Goal: Information Seeking & Learning: Check status

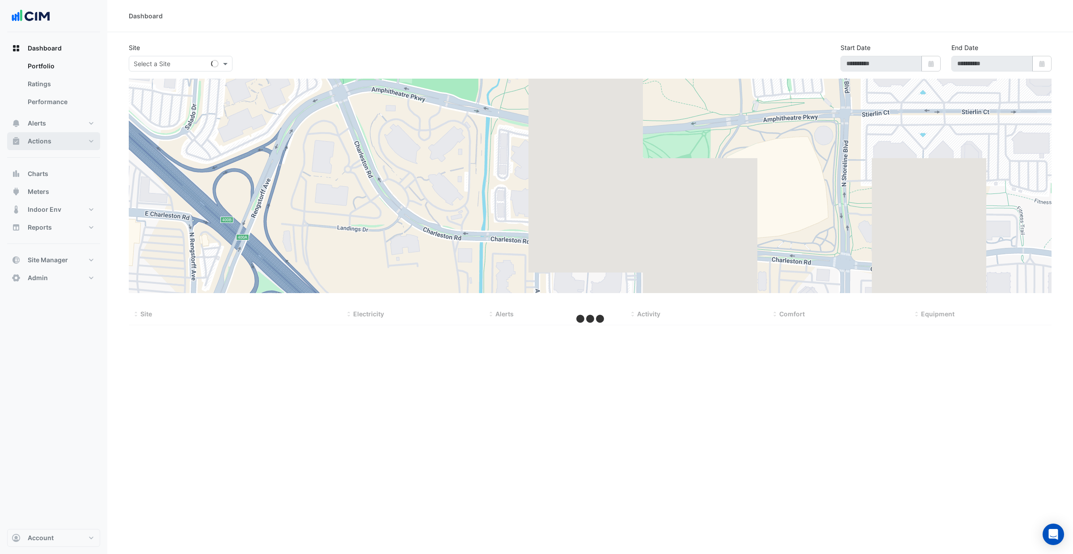
click at [80, 143] on button "Actions" at bounding box center [53, 141] width 93 height 18
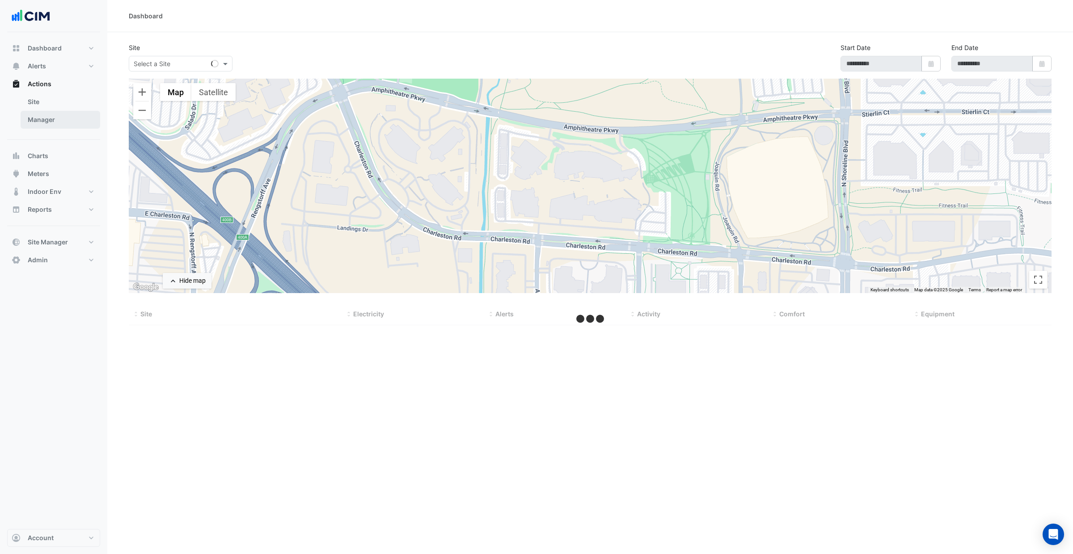
click at [51, 123] on link "Manager" at bounding box center [61, 120] width 80 height 18
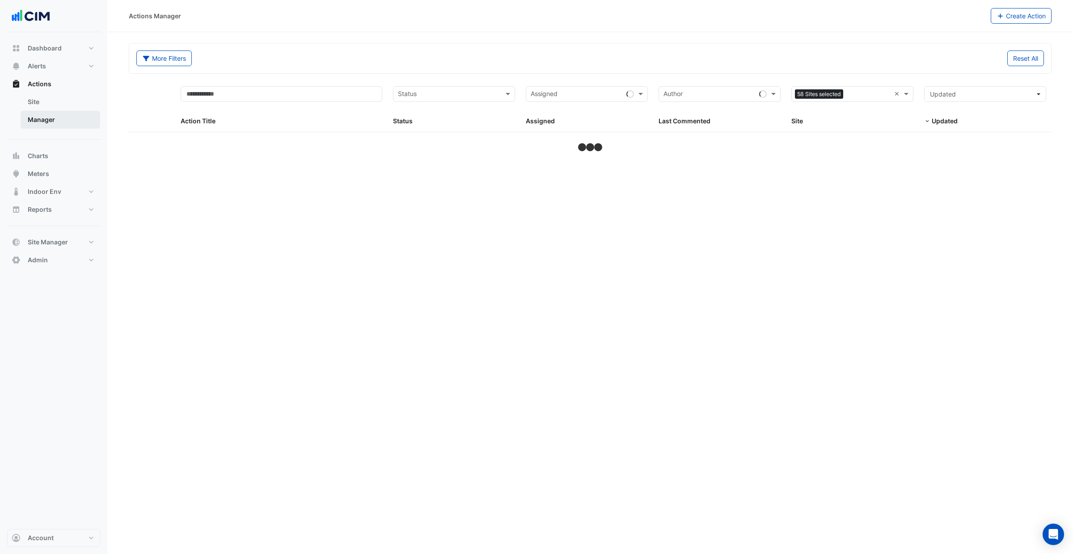
click at [51, 123] on link "Manager" at bounding box center [61, 120] width 80 height 18
select select "***"
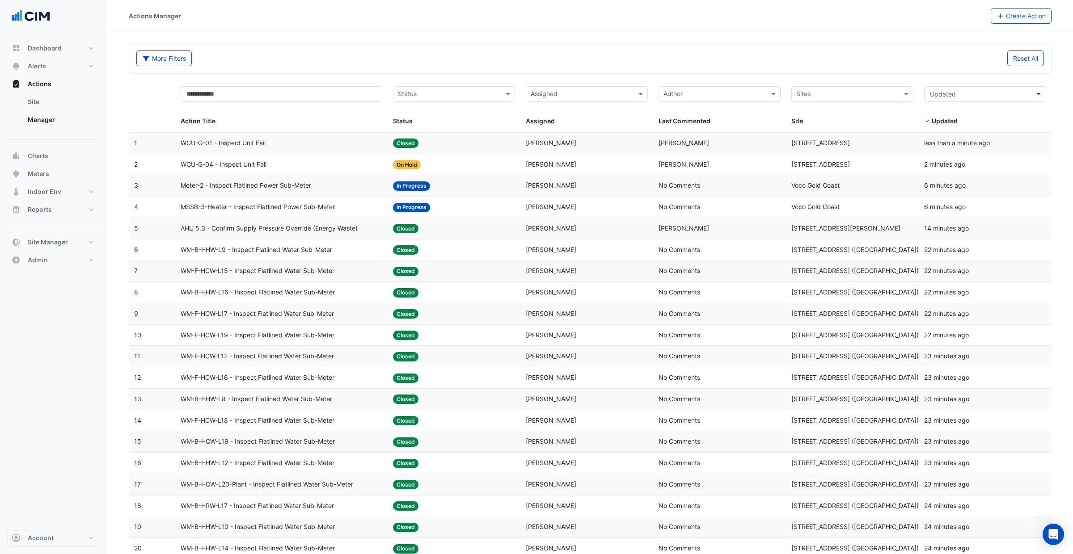
click at [385, 143] on datatable-body-cell "Action Title: WCU-G-01 - Inspect Unit Fail" at bounding box center [281, 143] width 212 height 21
click at [404, 189] on span "In Progress" at bounding box center [411, 185] width 37 height 9
click at [557, 217] on datatable-body-cell "Assigned: [PERSON_NAME]" at bounding box center [586, 207] width 133 height 21
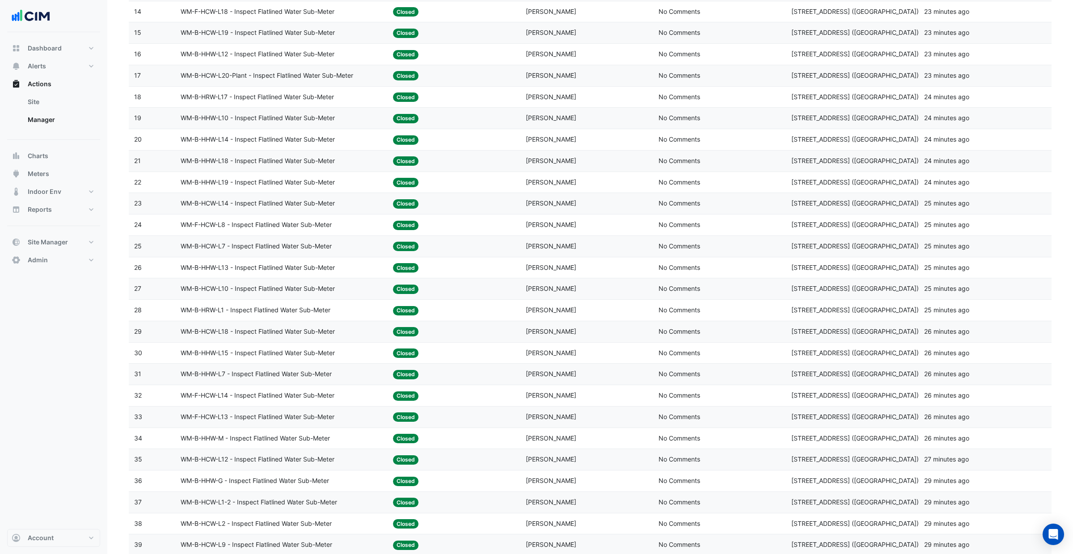
scroll to position [632, 0]
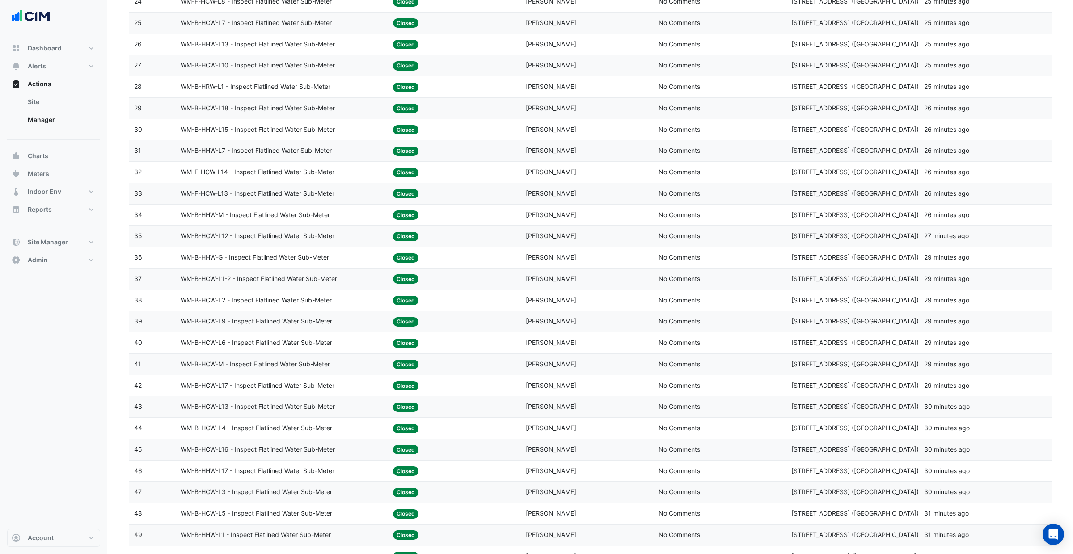
click at [550, 216] on span "[PERSON_NAME]" at bounding box center [551, 215] width 51 height 8
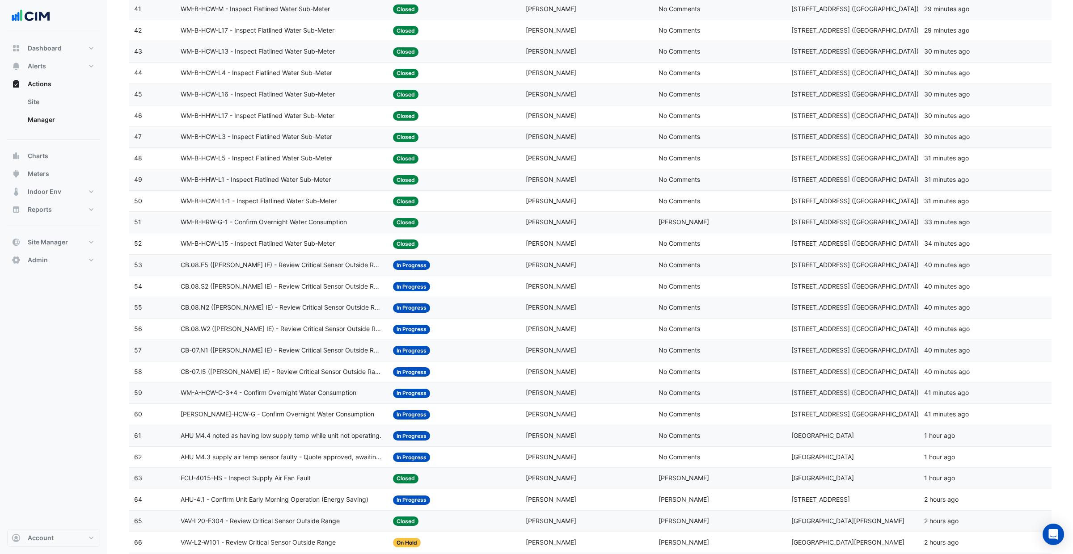
scroll to position [1234, 0]
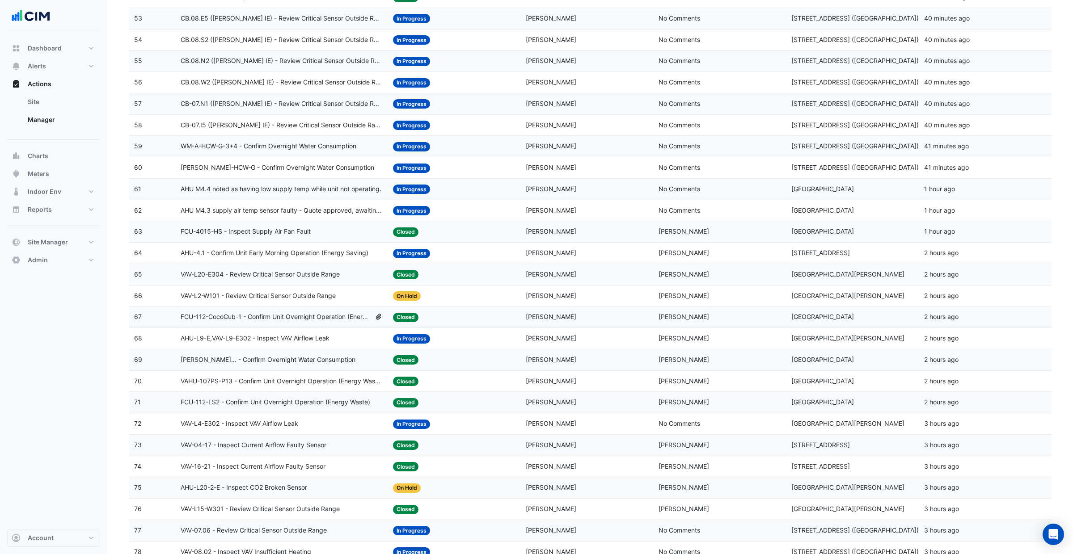
click at [535, 171] on span "[PERSON_NAME]" at bounding box center [551, 168] width 51 height 8
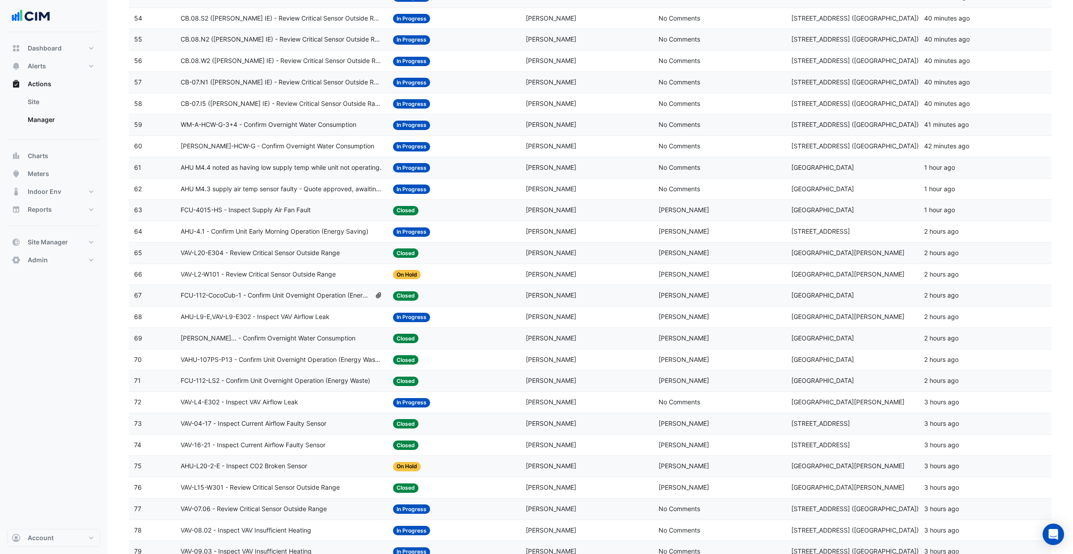
scroll to position [1259, 0]
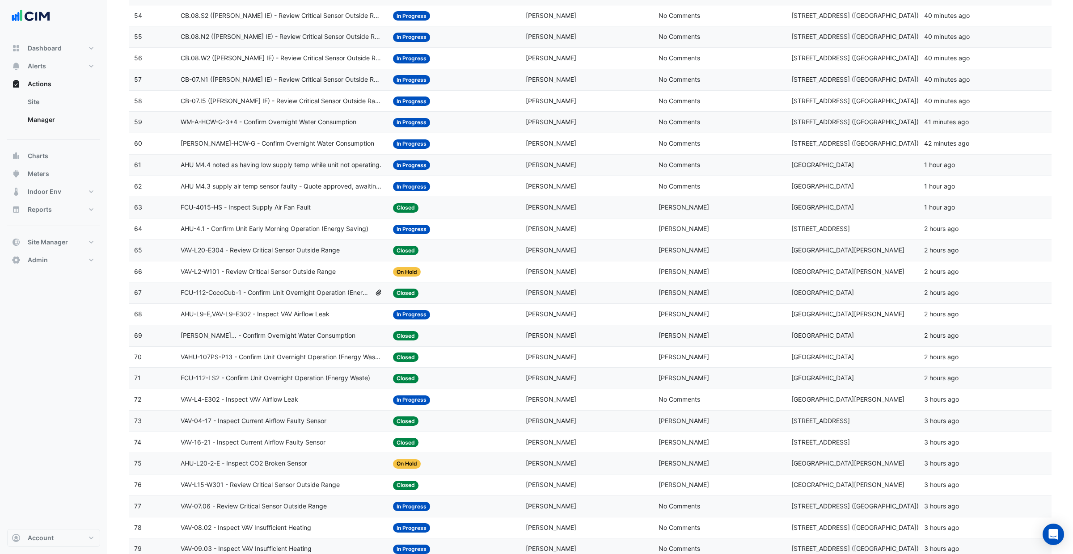
click at [582, 298] on div "Assigned: [PERSON_NAME]" at bounding box center [587, 293] width 122 height 10
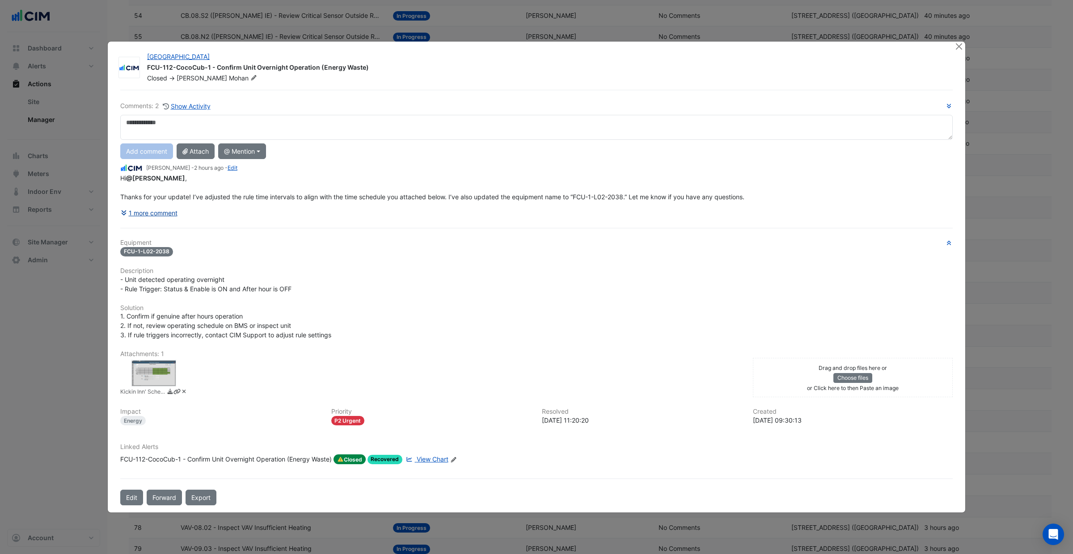
click at [167, 215] on button "1 more comment" at bounding box center [149, 213] width 58 height 16
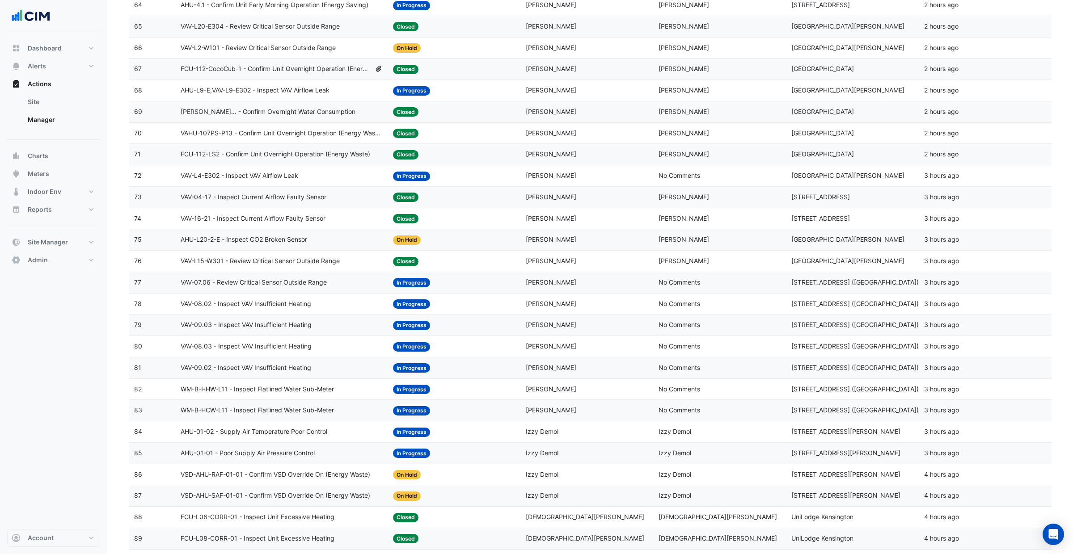
scroll to position [1579, 0]
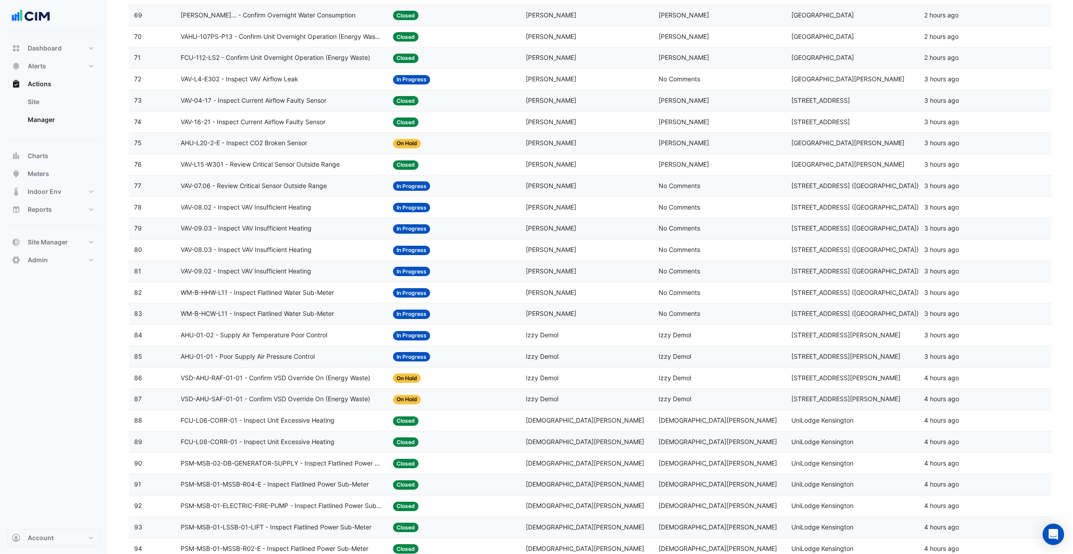
click at [596, 341] on div "Assigned: Izzy Demol" at bounding box center [587, 335] width 122 height 10
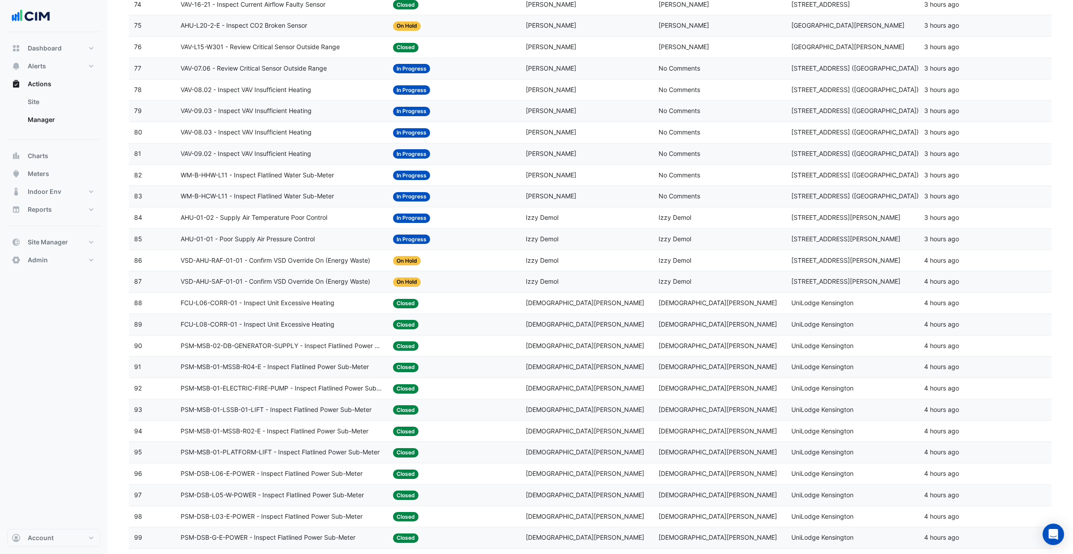
scroll to position [1700, 0]
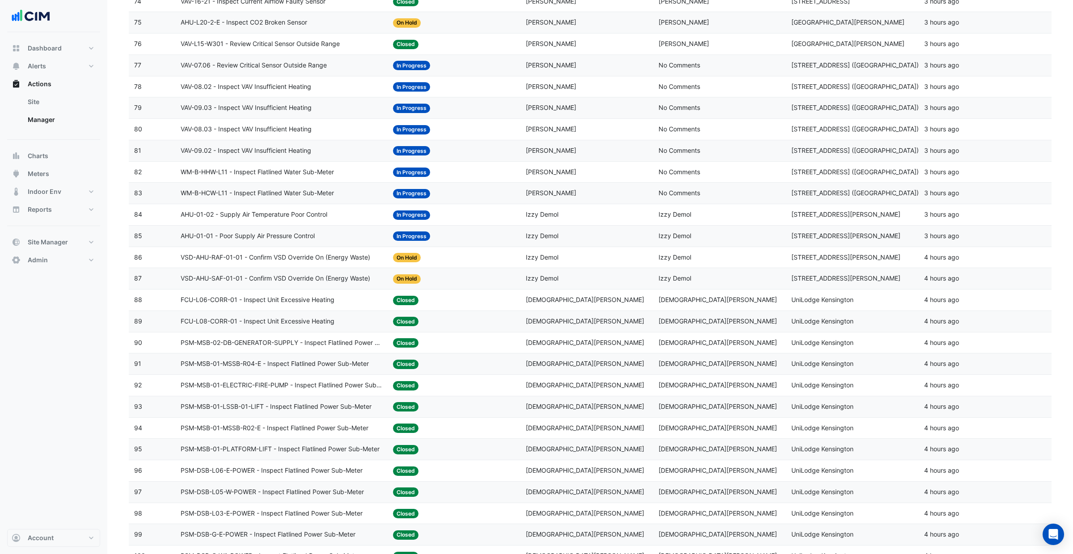
click at [526, 303] on span "[DEMOGRAPHIC_DATA][PERSON_NAME]" at bounding box center [585, 300] width 118 height 8
click at [535, 327] on div "Assigned: [PERSON_NAME]" at bounding box center [587, 321] width 122 height 10
click at [536, 346] on span "[DEMOGRAPHIC_DATA][PERSON_NAME]" at bounding box center [585, 343] width 118 height 8
click at [570, 411] on span "[DEMOGRAPHIC_DATA][PERSON_NAME]" at bounding box center [585, 408] width 118 height 8
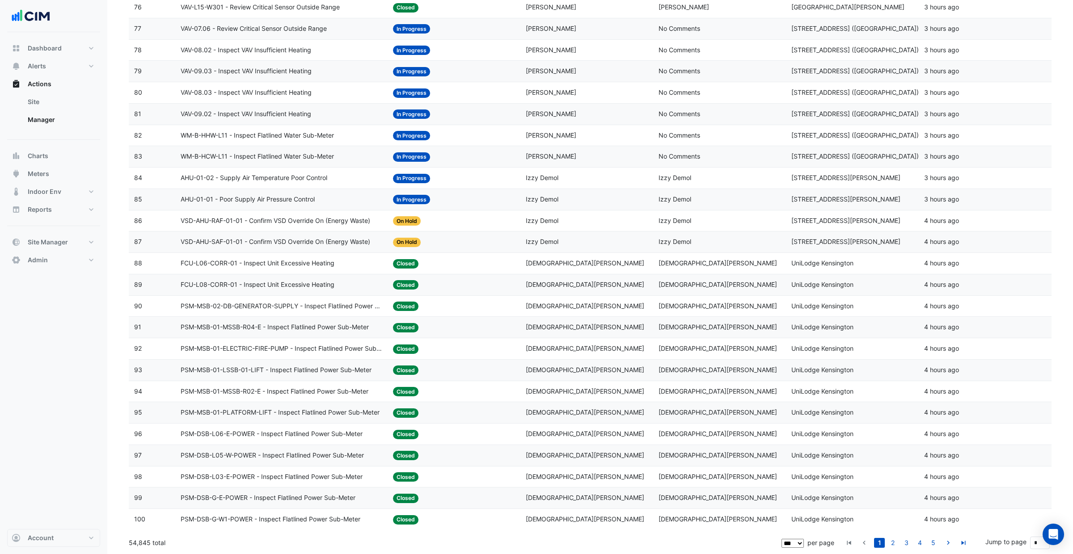
scroll to position [1748, 0]
click at [585, 455] on span "[DEMOGRAPHIC_DATA][PERSON_NAME]" at bounding box center [585, 455] width 118 height 8
click at [897, 541] on link "2" at bounding box center [892, 543] width 11 height 10
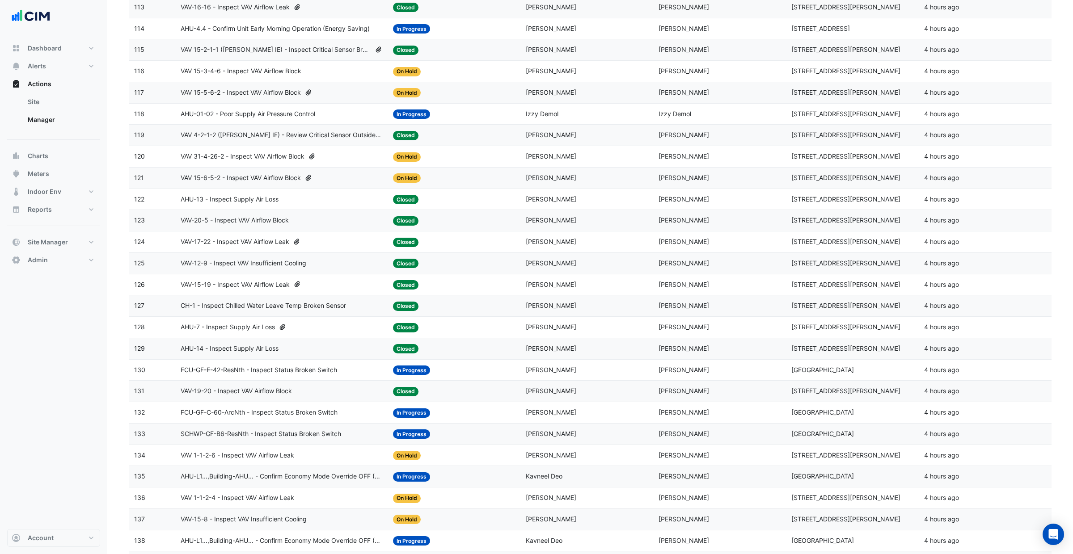
scroll to position [0, 0]
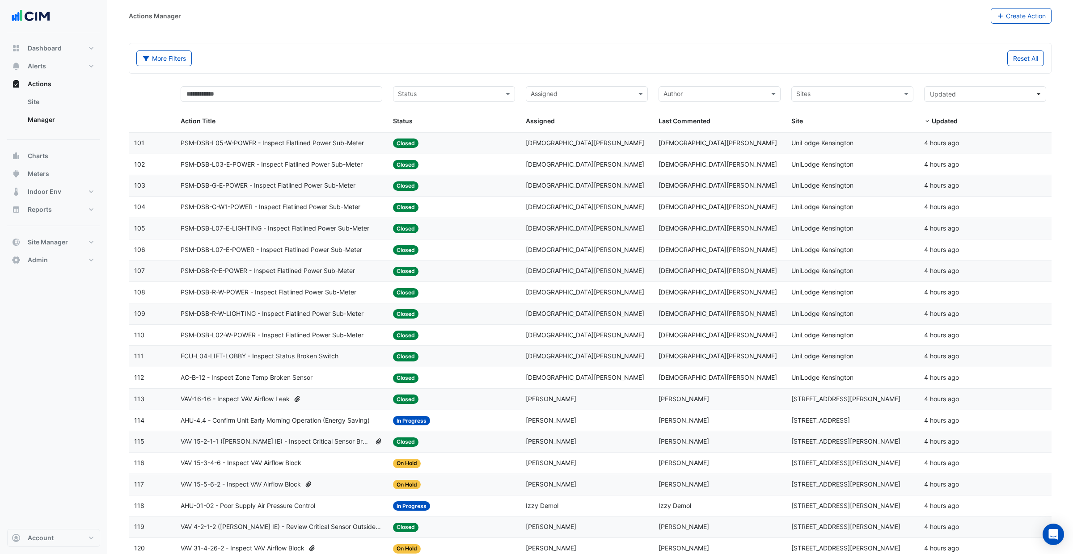
click at [560, 377] on span "[DEMOGRAPHIC_DATA][PERSON_NAME]" at bounding box center [585, 378] width 118 height 8
click at [555, 265] on datatable-body-cell "Assigned: [PERSON_NAME]" at bounding box center [586, 271] width 133 height 21
click at [827, 95] on input "text" at bounding box center [847, 95] width 102 height 10
type input "******"
click at [816, 123] on span "UniLodge Kensington" at bounding box center [837, 127] width 62 height 8
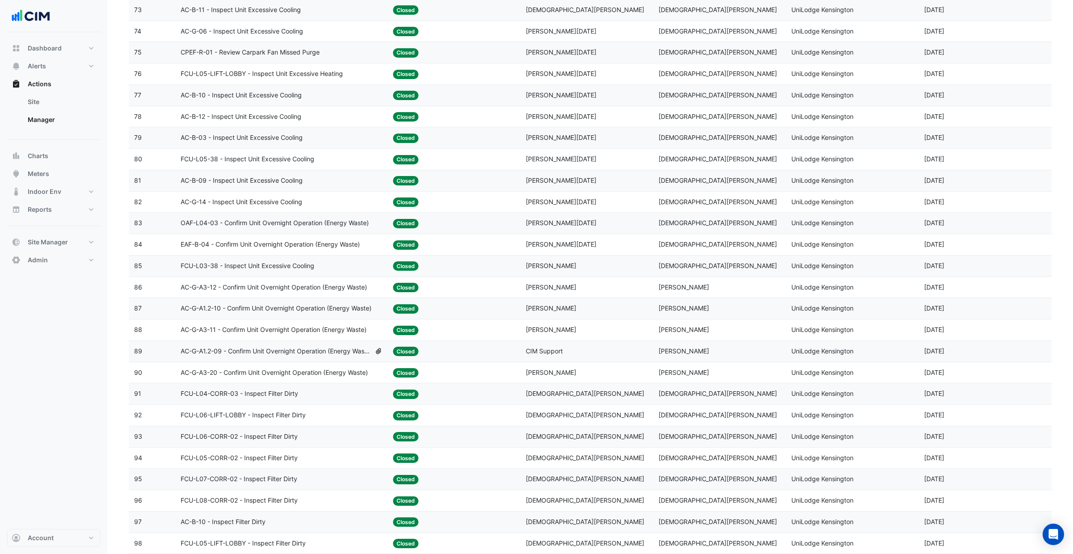
scroll to position [1748, 0]
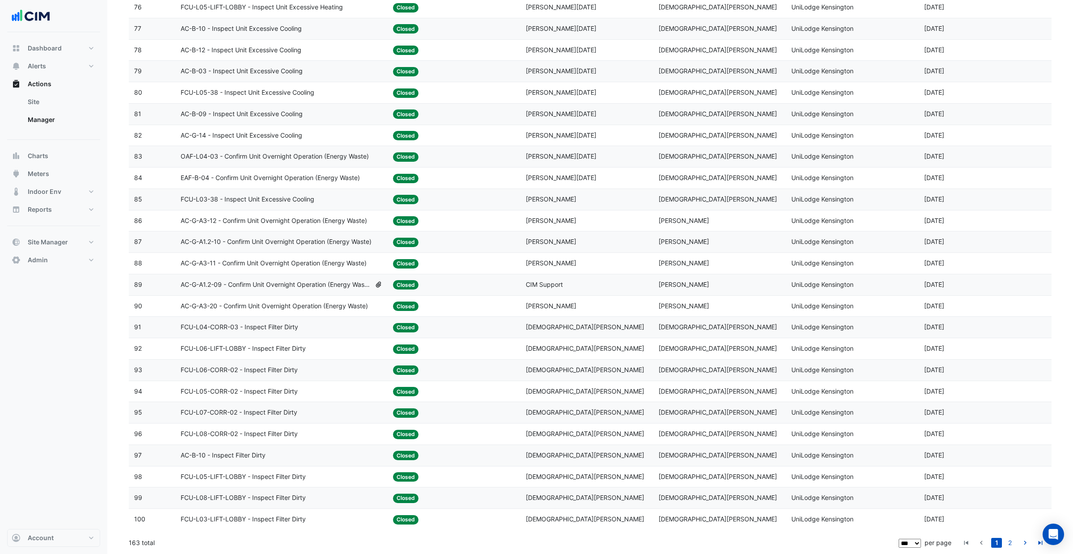
click at [515, 219] on datatable-body-cell "Status: Closed" at bounding box center [453, 220] width 133 height 21
click at [532, 258] on div "Assigned: [PERSON_NAME]" at bounding box center [587, 263] width 122 height 10
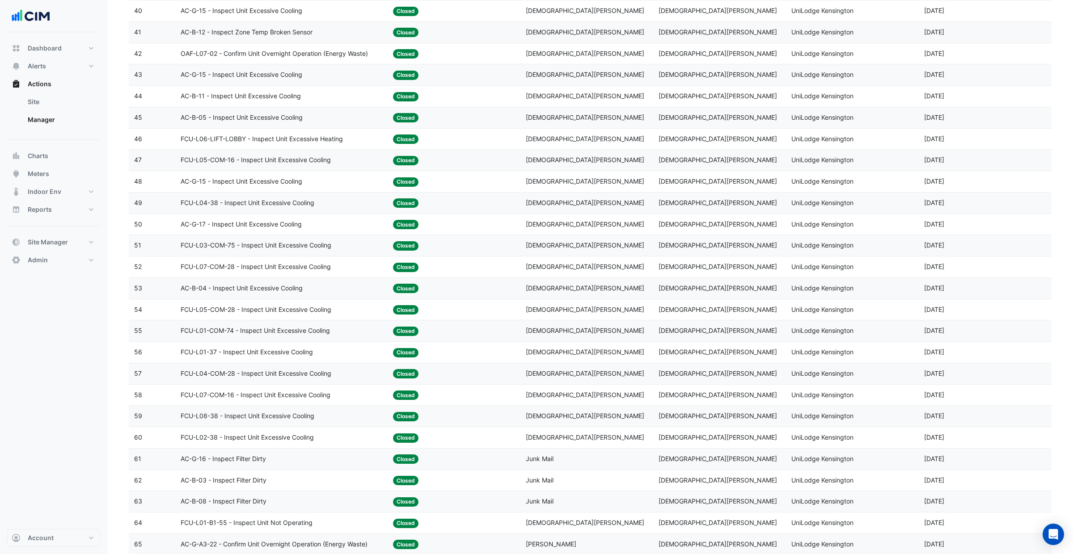
scroll to position [939, 0]
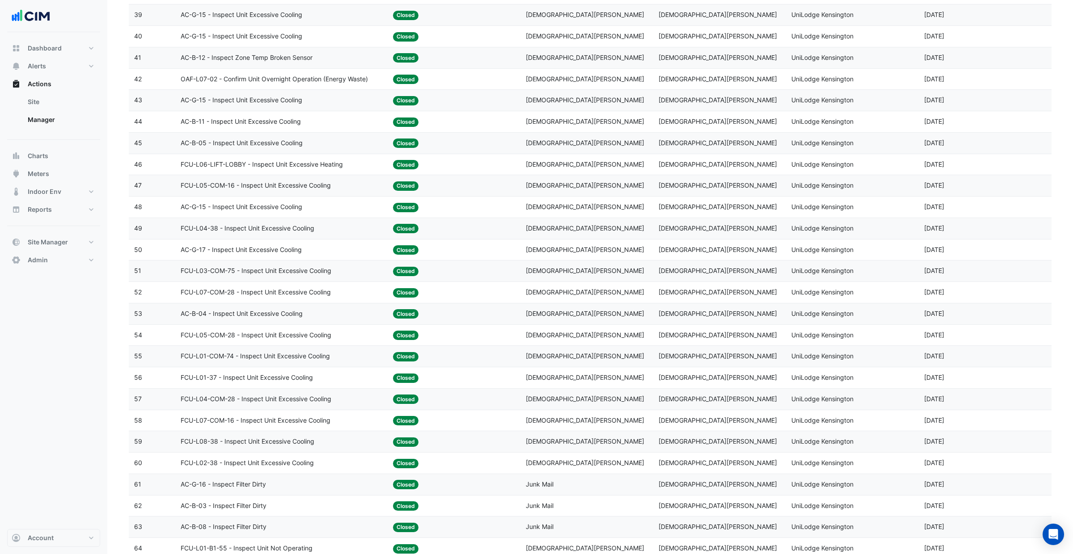
click at [504, 212] on div "Status: Closed" at bounding box center [454, 207] width 122 height 10
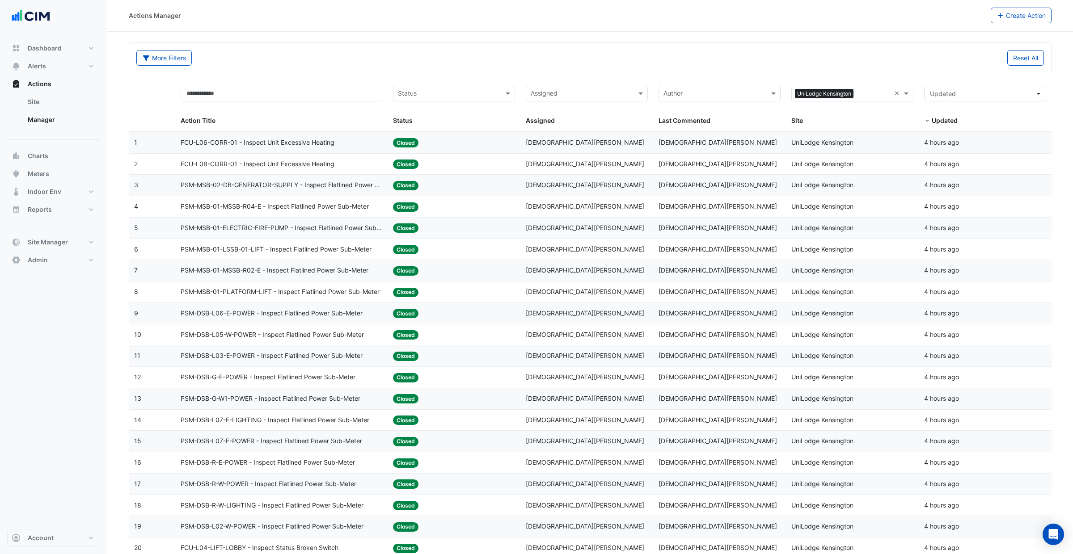
scroll to position [0, 0]
click at [487, 215] on datatable-body-cell "Status: Closed" at bounding box center [453, 207] width 133 height 21
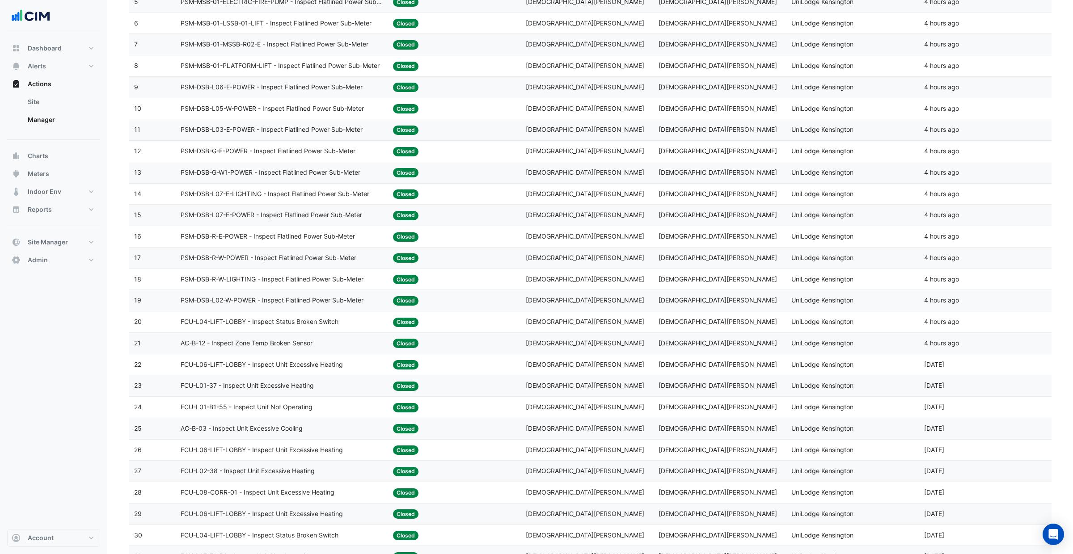
scroll to position [295, 0]
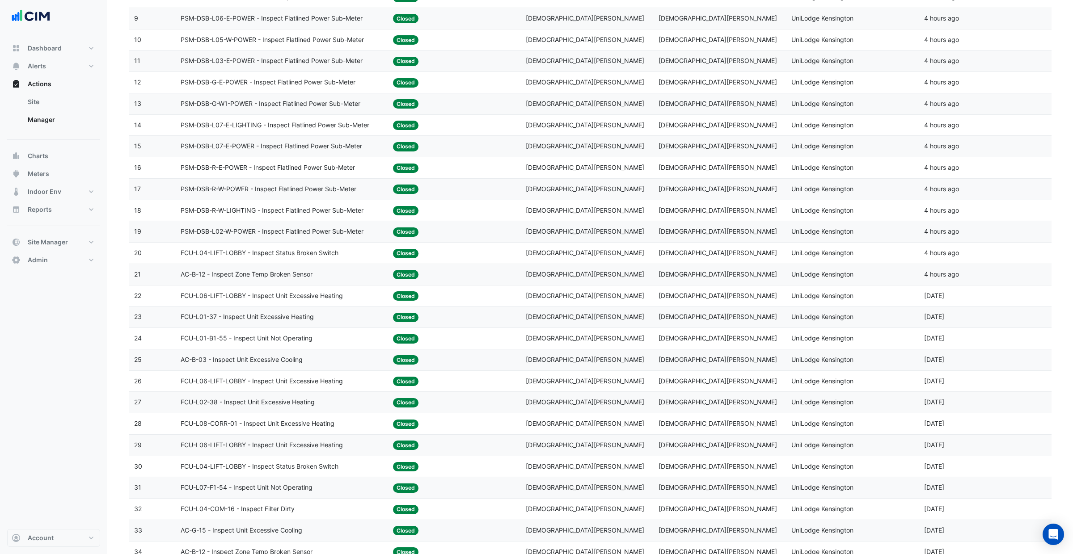
click at [587, 344] on div "Assigned: [PERSON_NAME]" at bounding box center [587, 338] width 122 height 10
click at [703, 304] on datatable-body-cell "Last Commented: [PERSON_NAME]" at bounding box center [719, 296] width 133 height 21
click at [43, 63] on span "Alerts" at bounding box center [37, 66] width 18 height 9
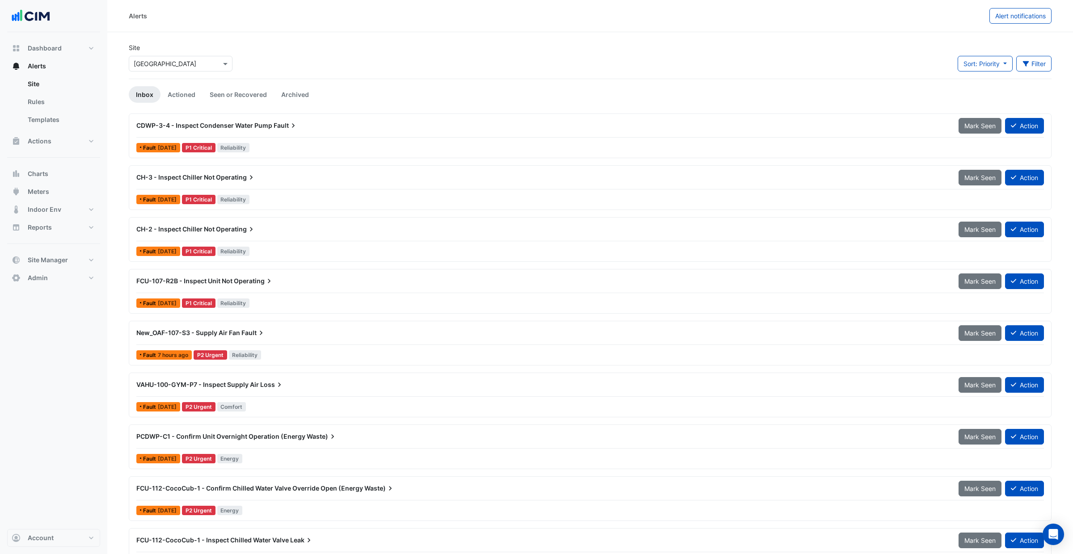
click at [197, 72] on div "Site Select a Site × [GEOGRAPHIC_DATA]" at bounding box center [180, 61] width 114 height 36
click at [196, 63] on input "text" at bounding box center [172, 63] width 76 height 9
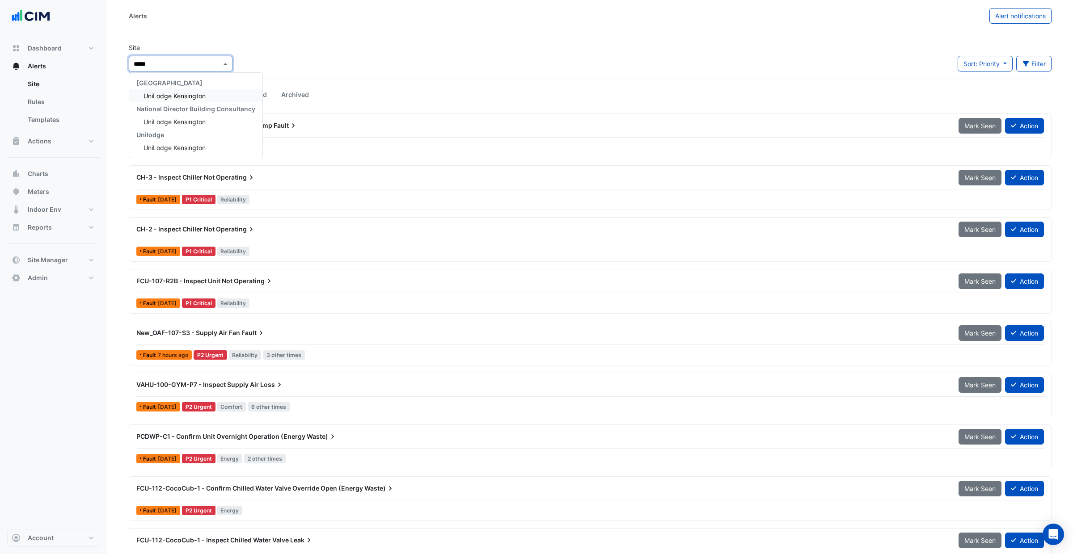
type input "******"
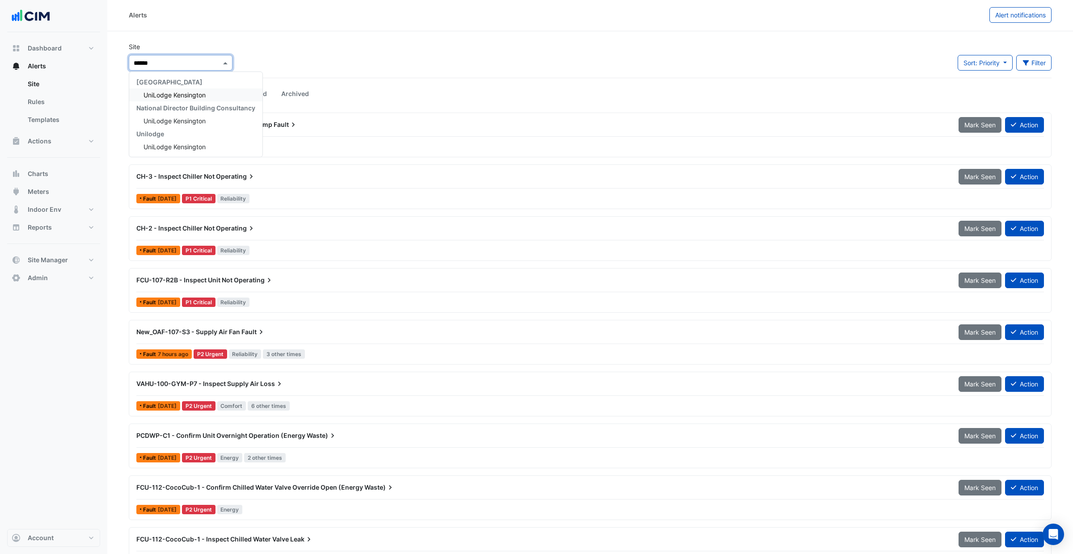
click at [196, 91] on span "UniLodge Kensington" at bounding box center [174, 95] width 62 height 8
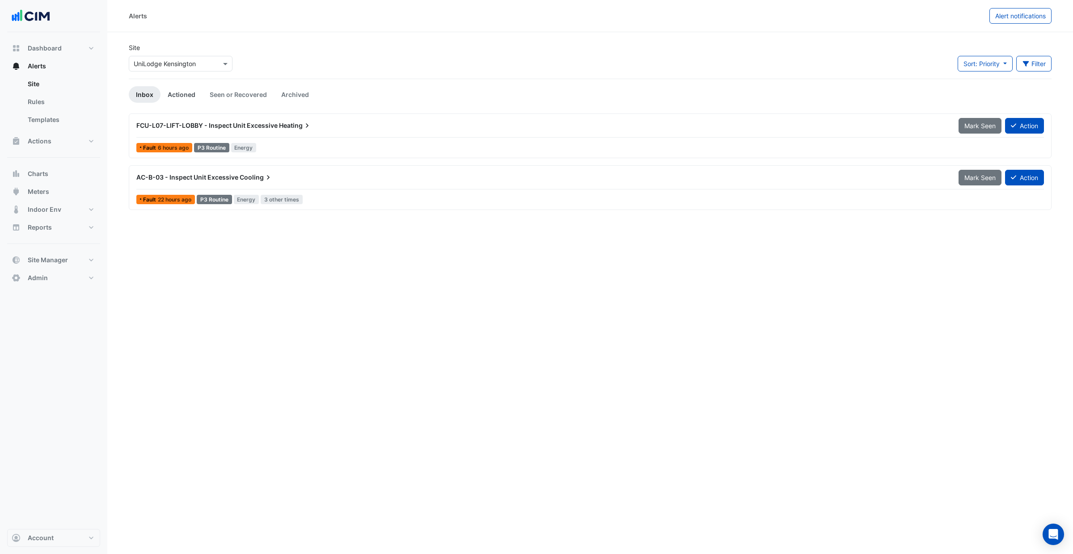
click at [180, 93] on link "Actioned" at bounding box center [181, 94] width 42 height 17
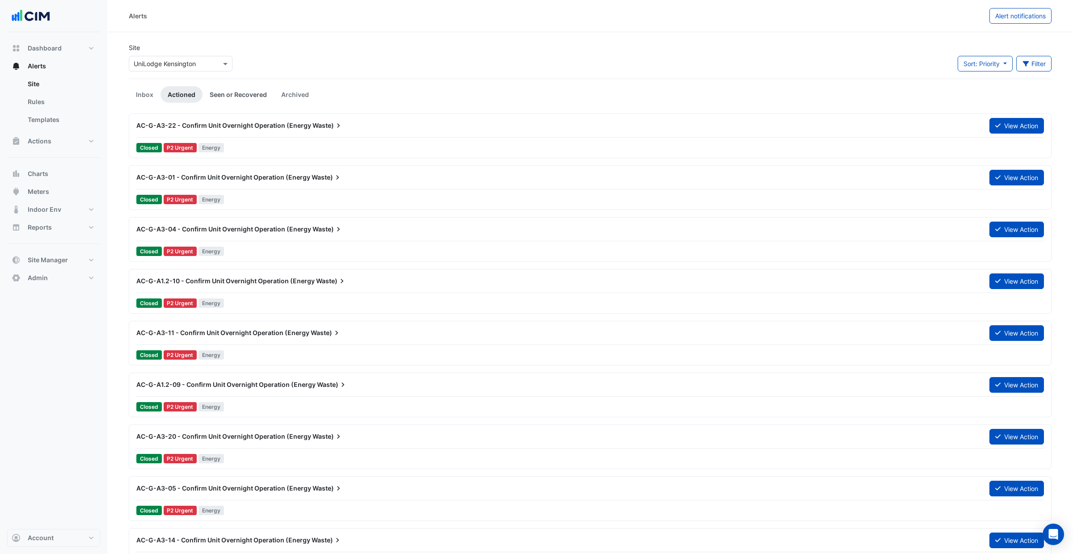
click at [220, 93] on link "Seen or Recovered" at bounding box center [238, 94] width 72 height 17
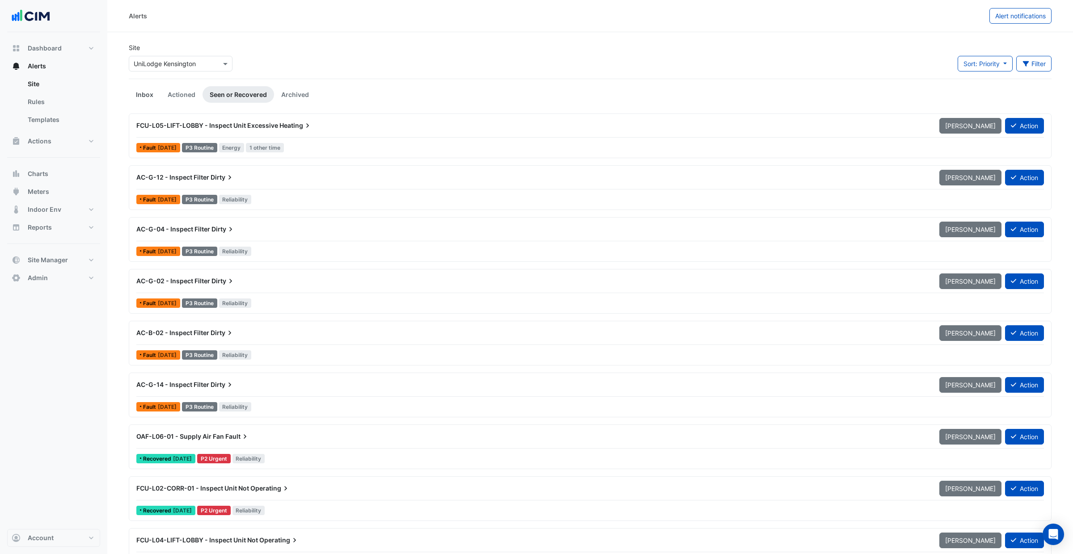
click at [155, 93] on link "Inbox" at bounding box center [145, 94] width 32 height 17
